Goal: Check status: Check status

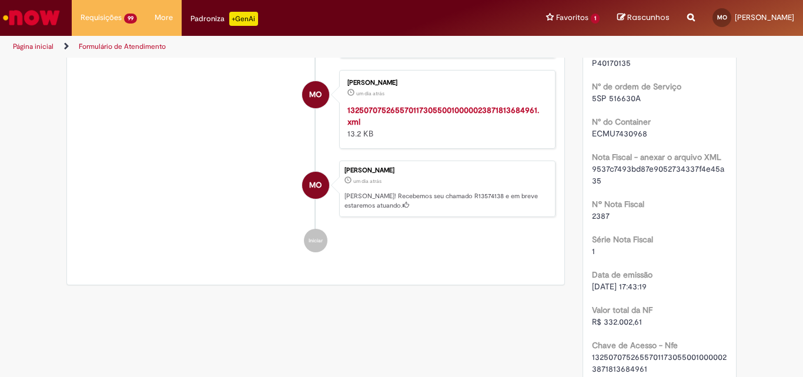
scroll to position [1655, 0]
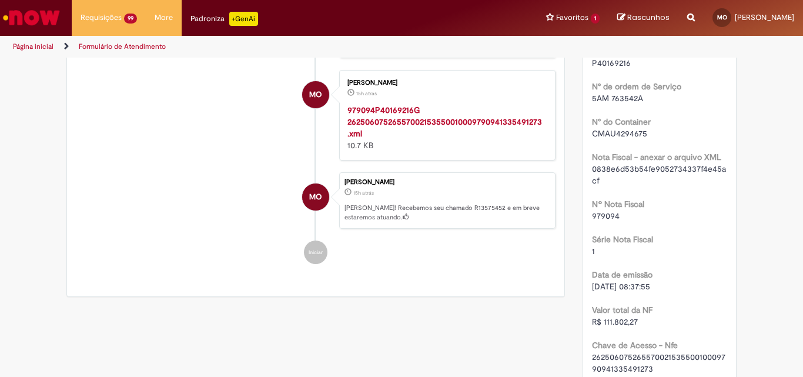
scroll to position [1655, 0]
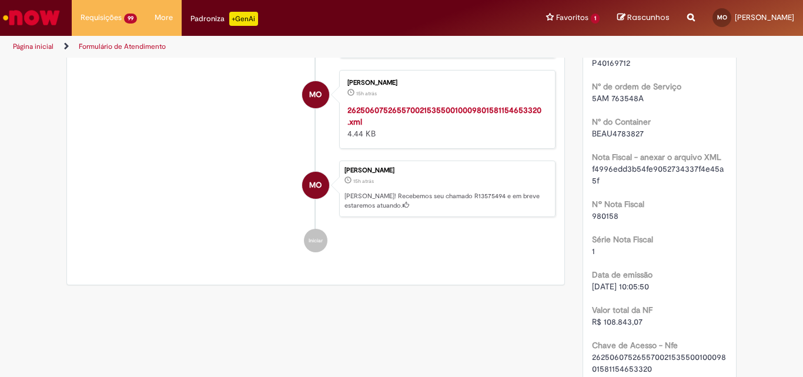
scroll to position [1655, 0]
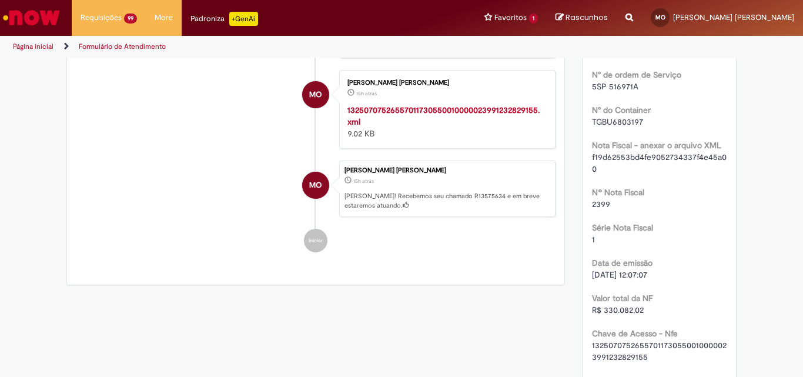
scroll to position [1655, 0]
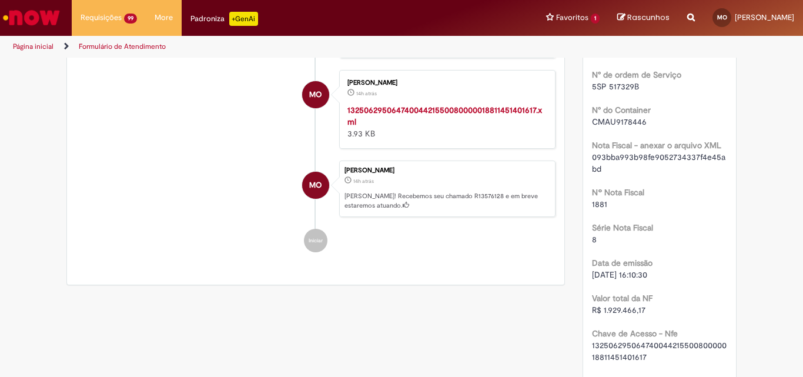
scroll to position [1678, 0]
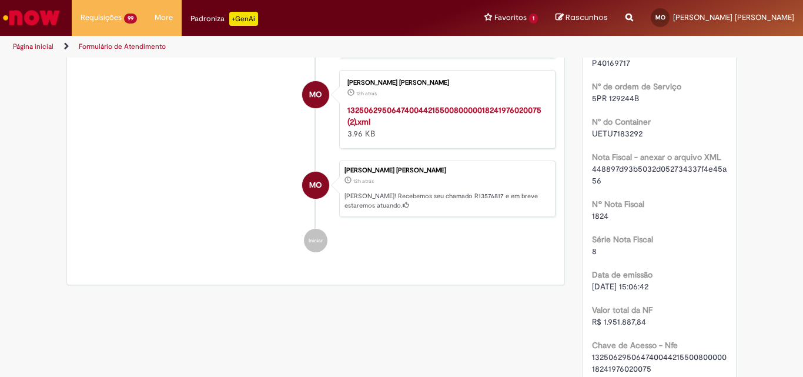
scroll to position [1678, 0]
